Goal: Navigation & Orientation: Find specific page/section

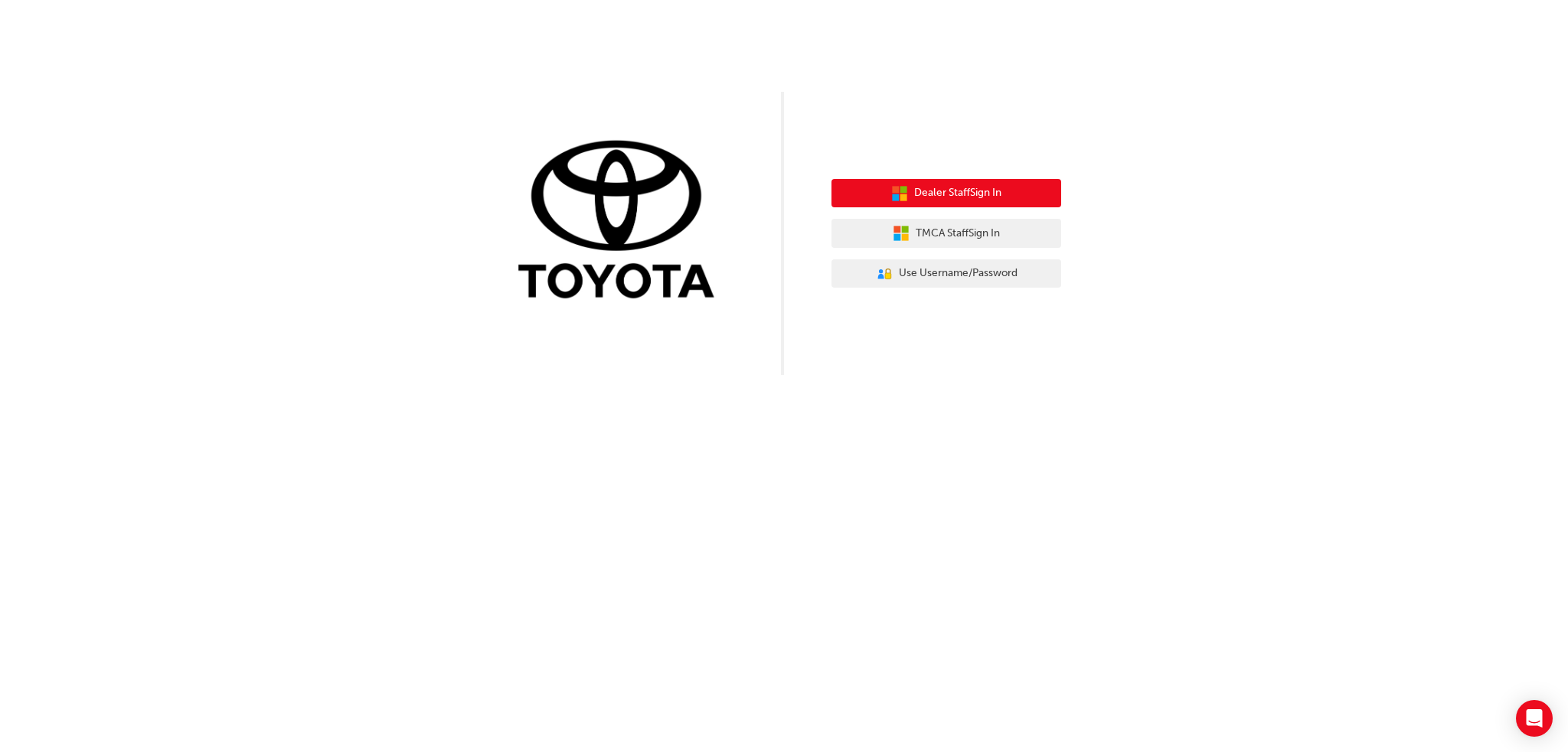
click at [997, 201] on span "Dealer Staff Sign In" at bounding box center [958, 193] width 88 height 18
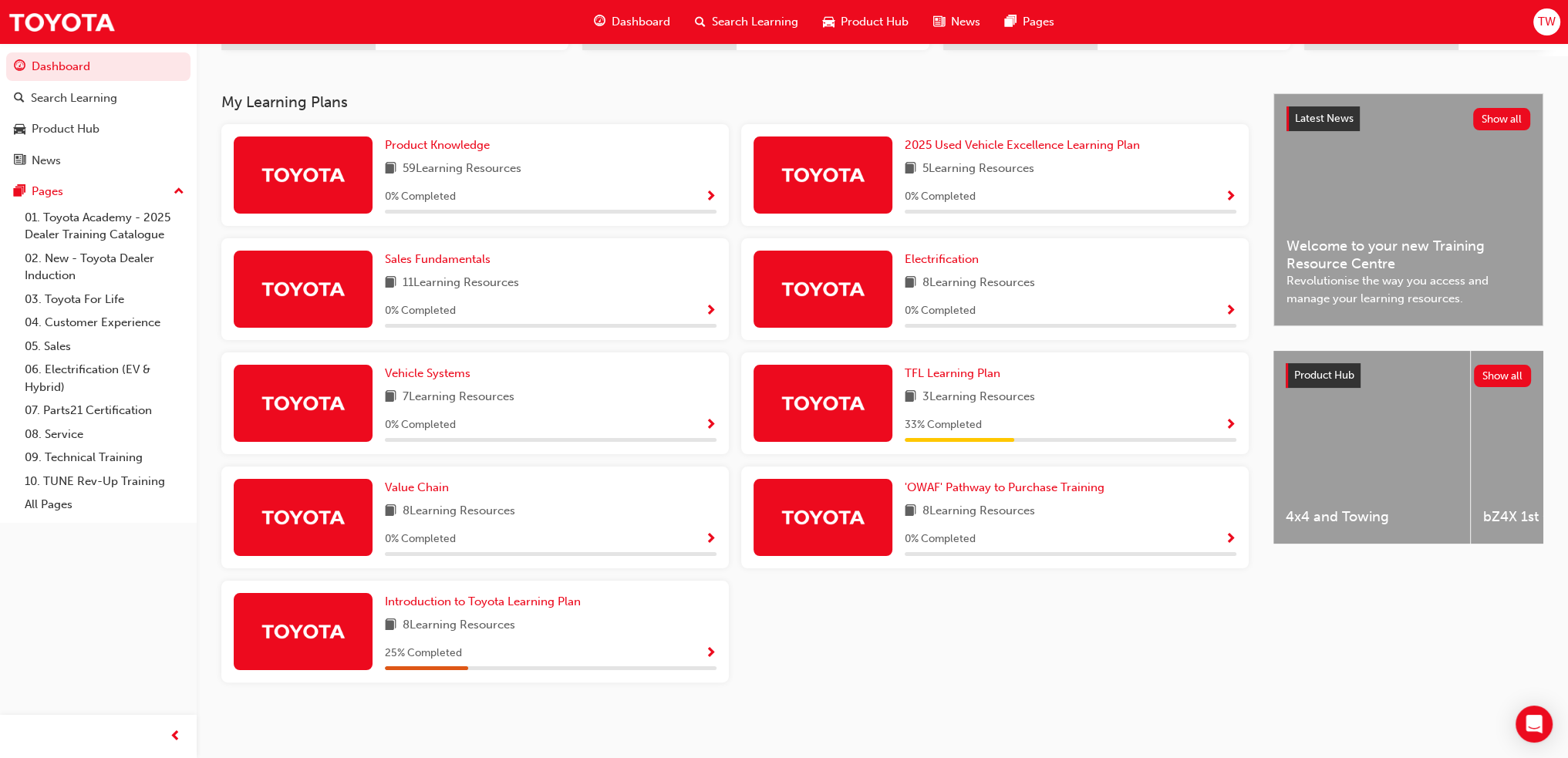
scroll to position [304, 0]
click at [1234, 423] on span "Show Progress" at bounding box center [1230, 426] width 12 height 14
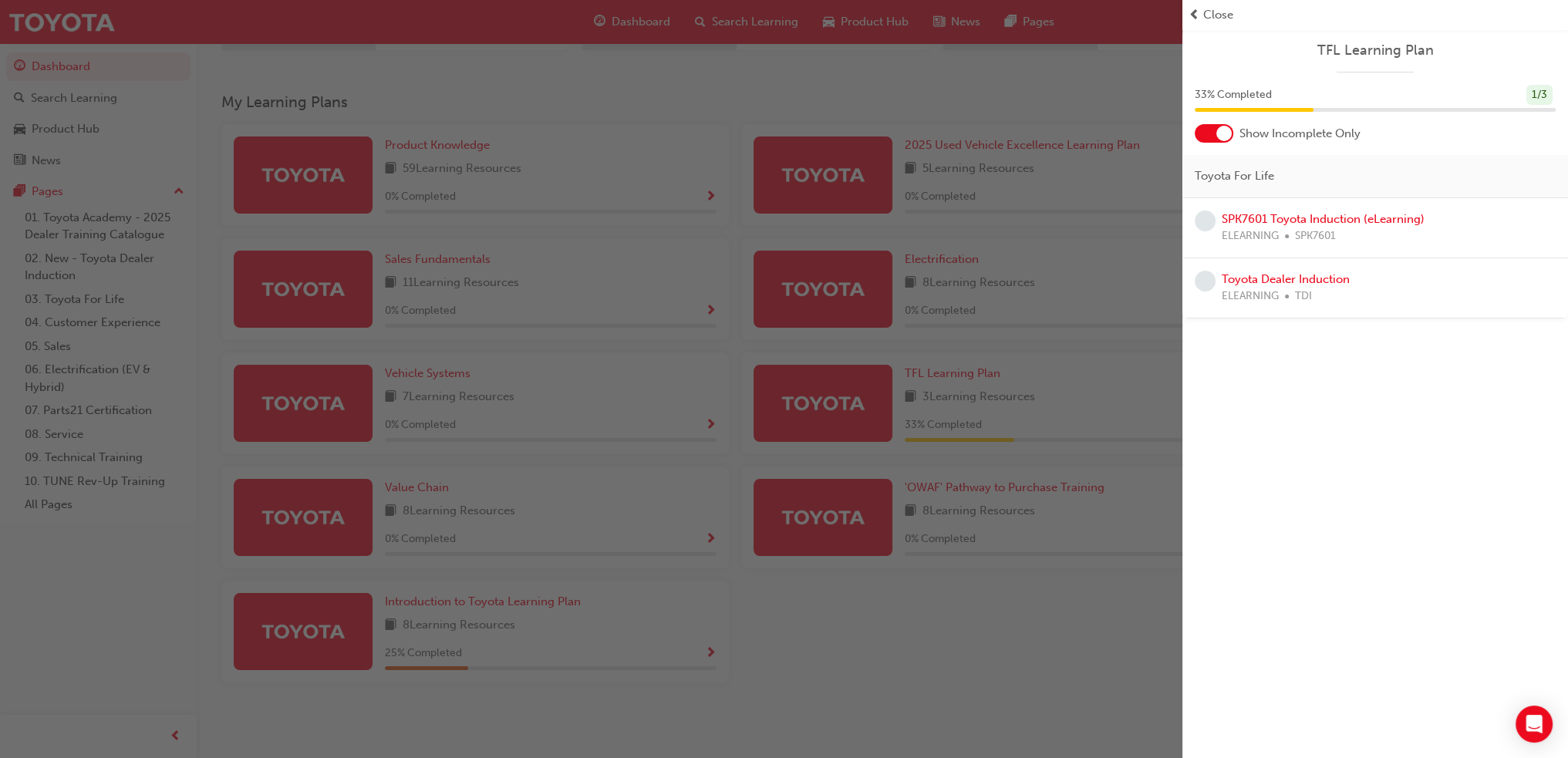
click at [1104, 580] on div "button" at bounding box center [591, 379] width 1182 height 758
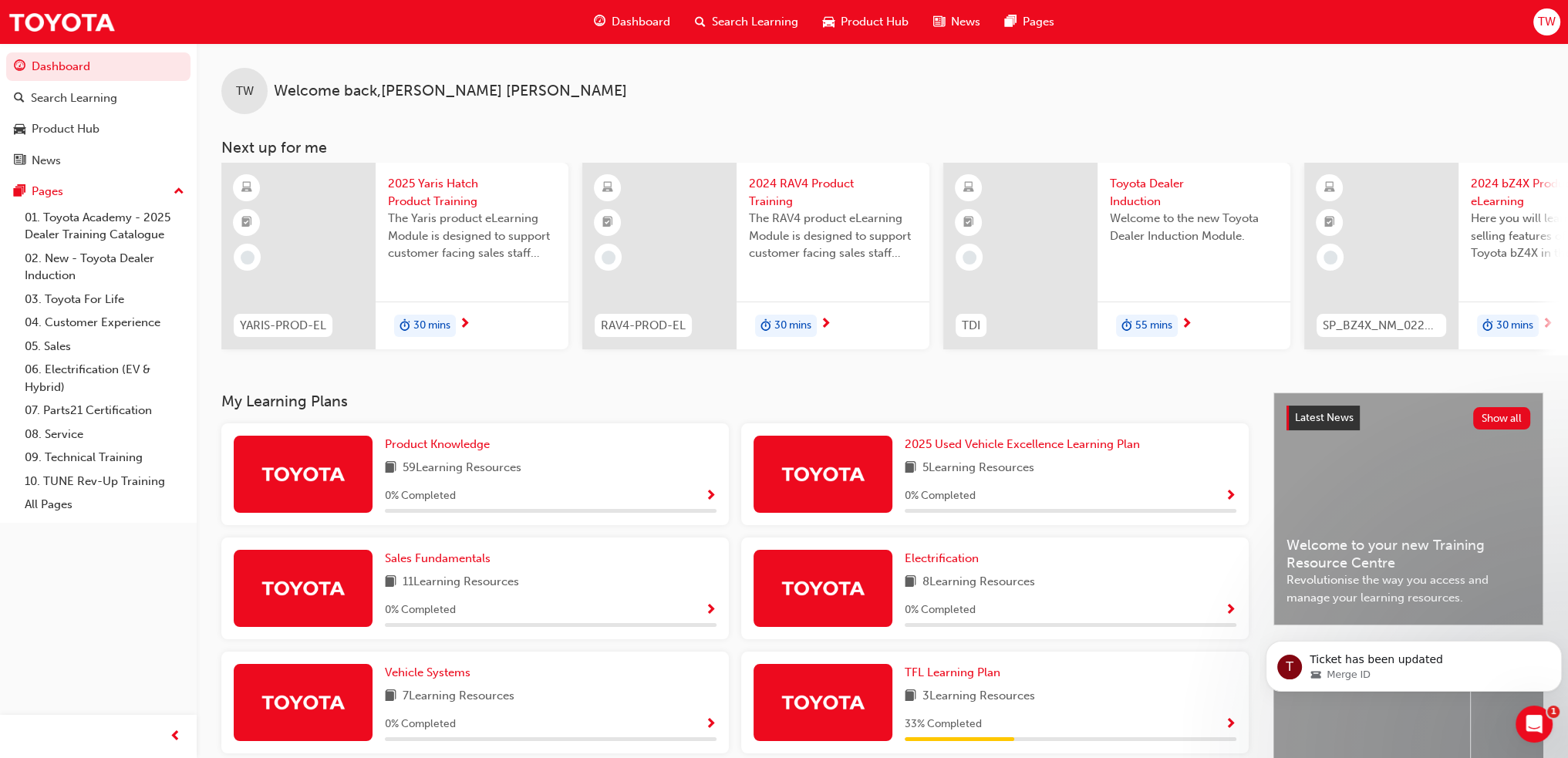
scroll to position [0, 0]
click at [743, 388] on div "TW Welcome back , Tim Willoughby Next up for me YARIS-PROD-EL 2025 Yaris Hatch …" at bounding box center [882, 218] width 1371 height 349
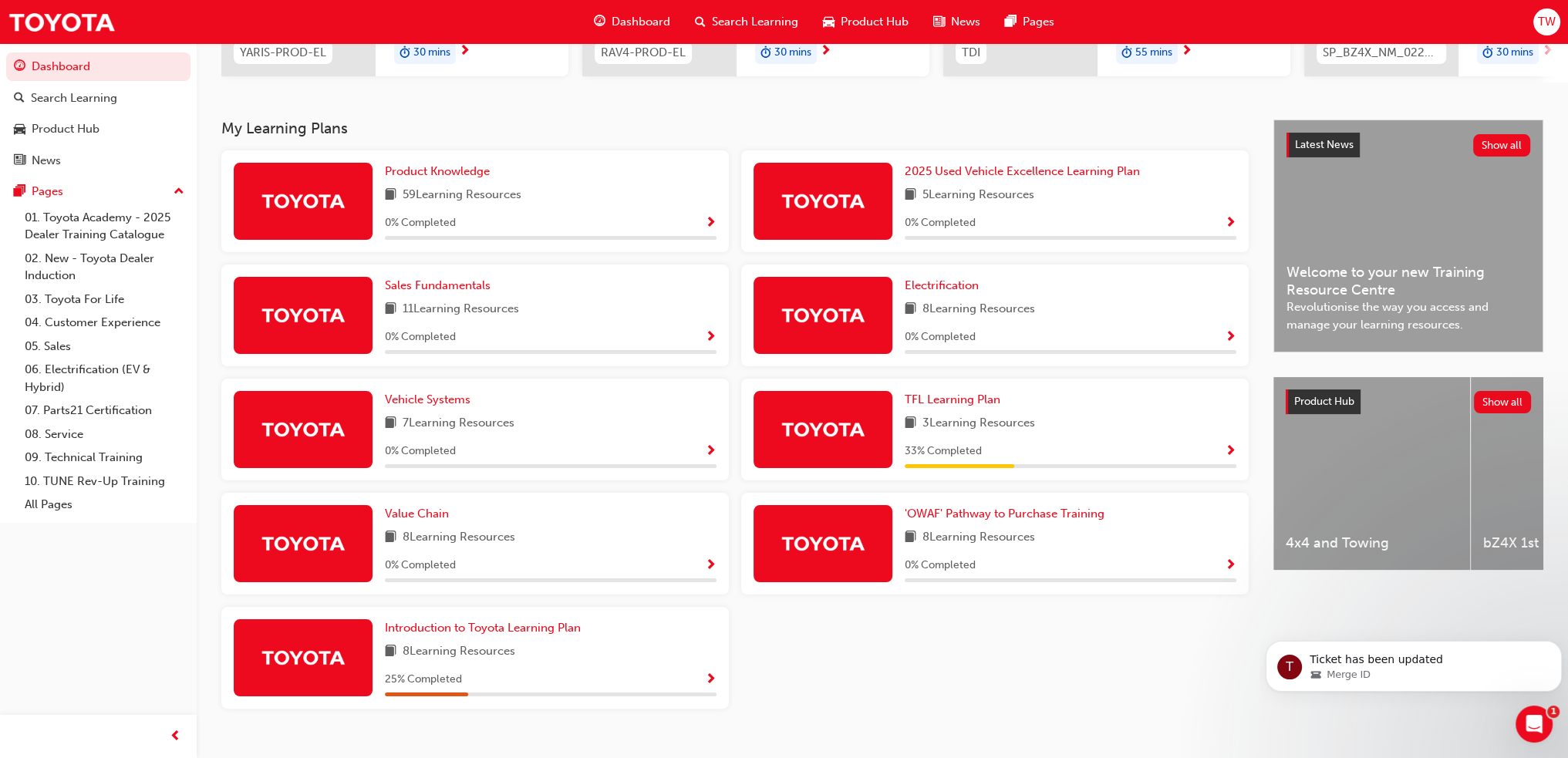
scroll to position [304, 0]
